Goal: Task Accomplishment & Management: Use online tool/utility

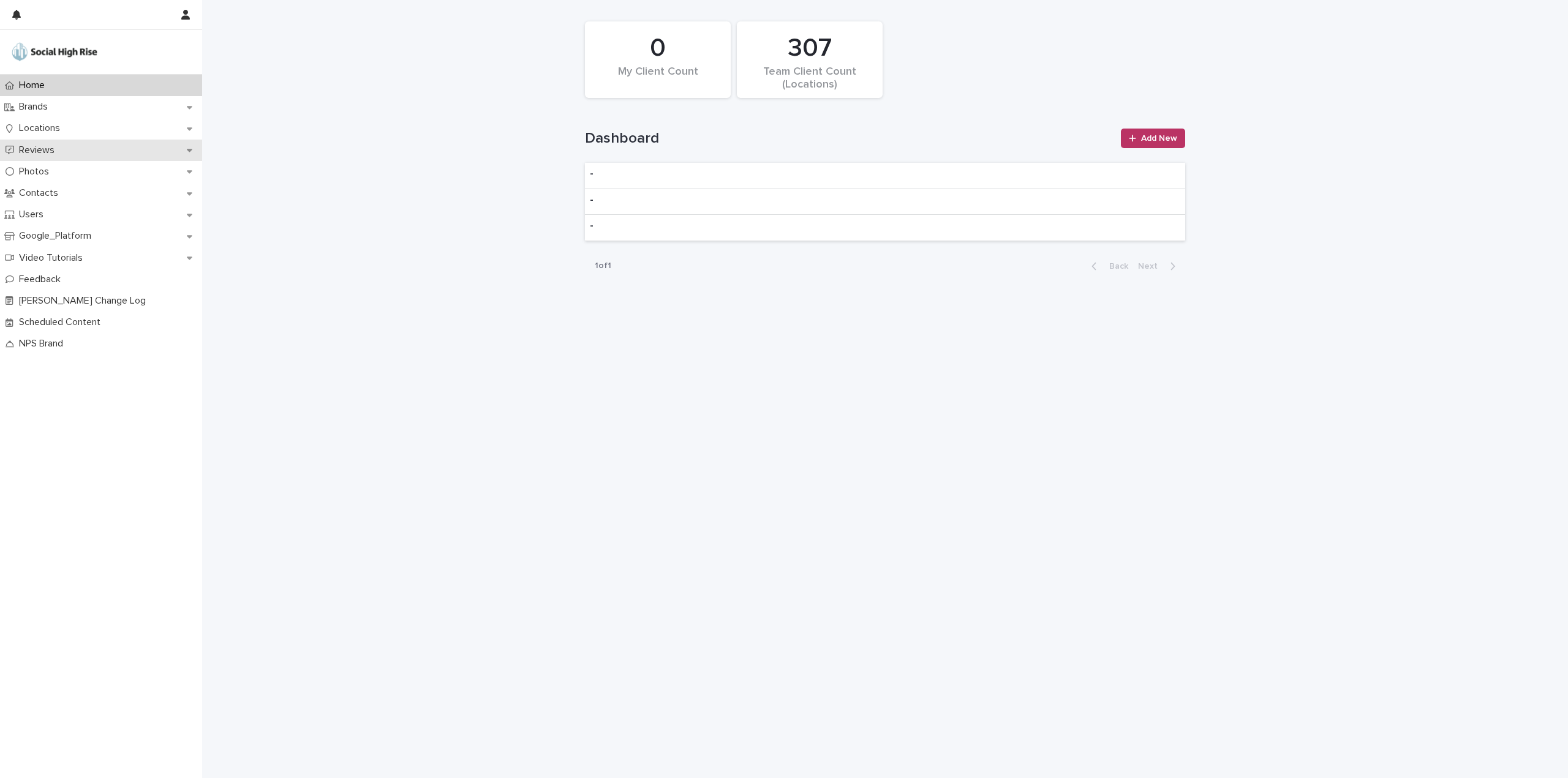
click at [50, 158] on div "Reviews" at bounding box center [101, 150] width 202 height 21
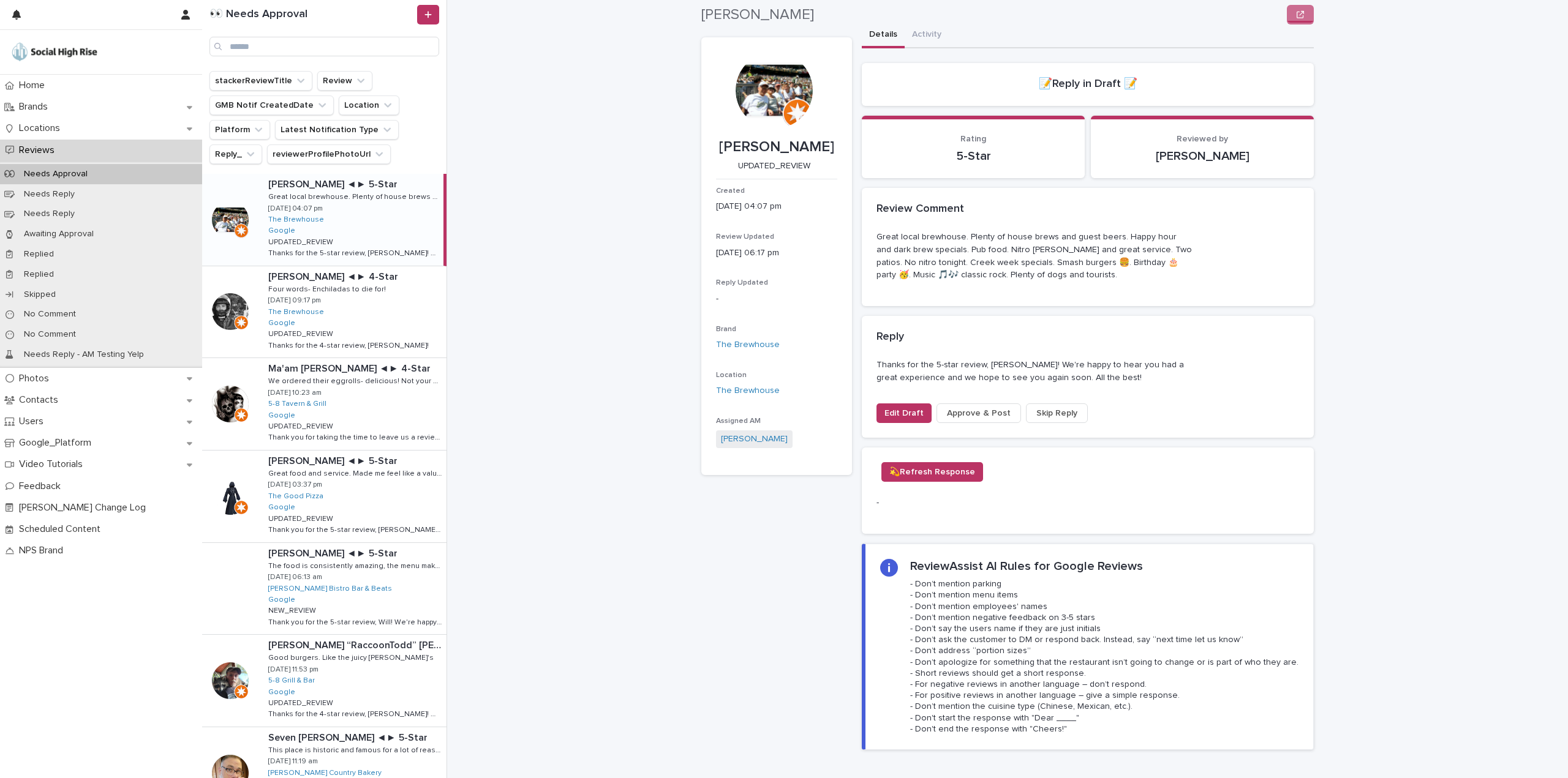
scroll to position [122, 0]
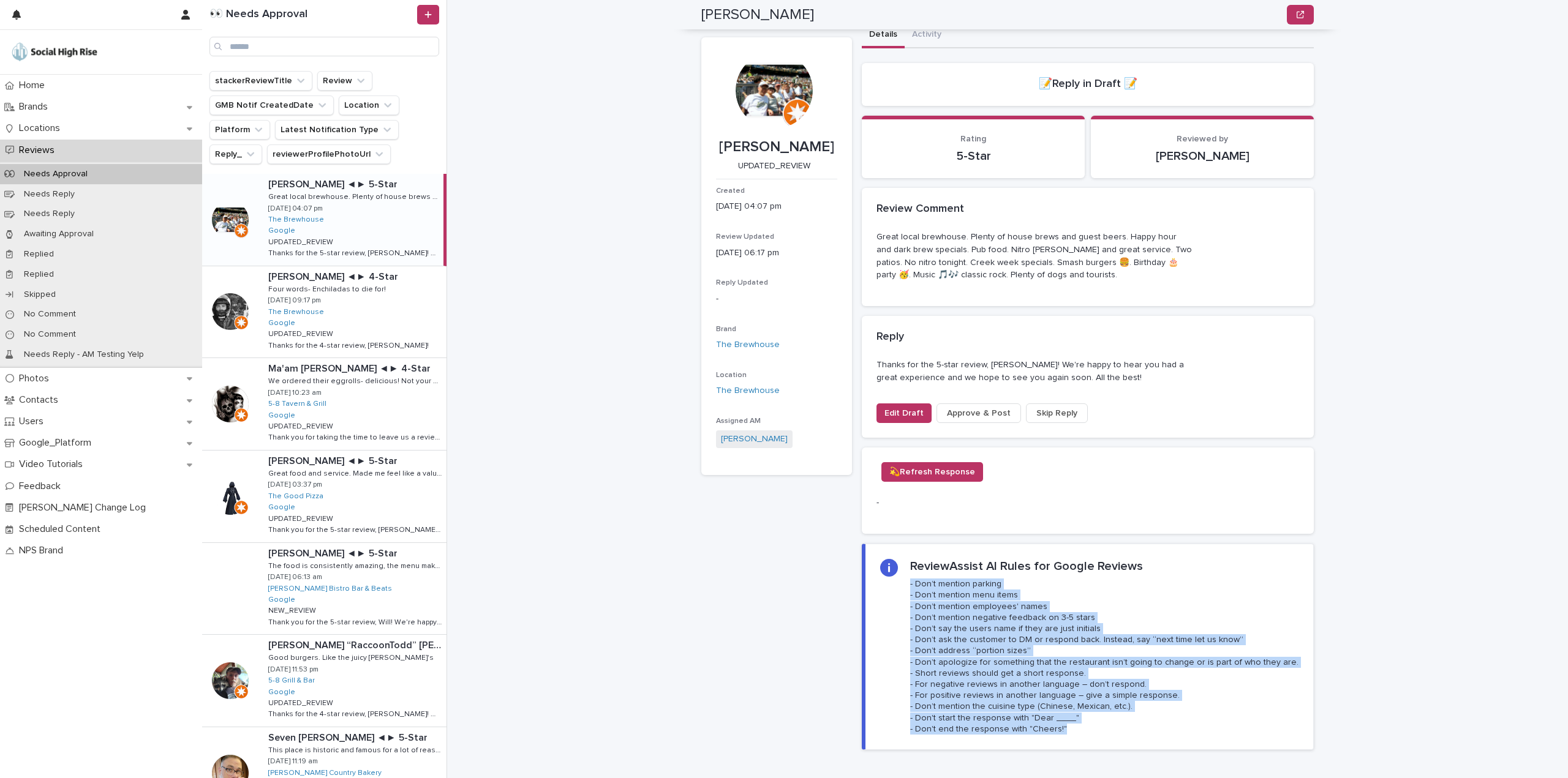
drag, startPoint x: 905, startPoint y: 482, endPoint x: 1053, endPoint y: 627, distance: 207.2
click at [1053, 627] on p "- Don’t mention parking - Don’t mention menu items - Don’t mention employees' n…" at bounding box center [1103, 657] width 389 height 156
copy p "- Don’t mention parking - Don’t mention menu items - Don’t mention employees' n…"
